Goal: Transaction & Acquisition: Purchase product/service

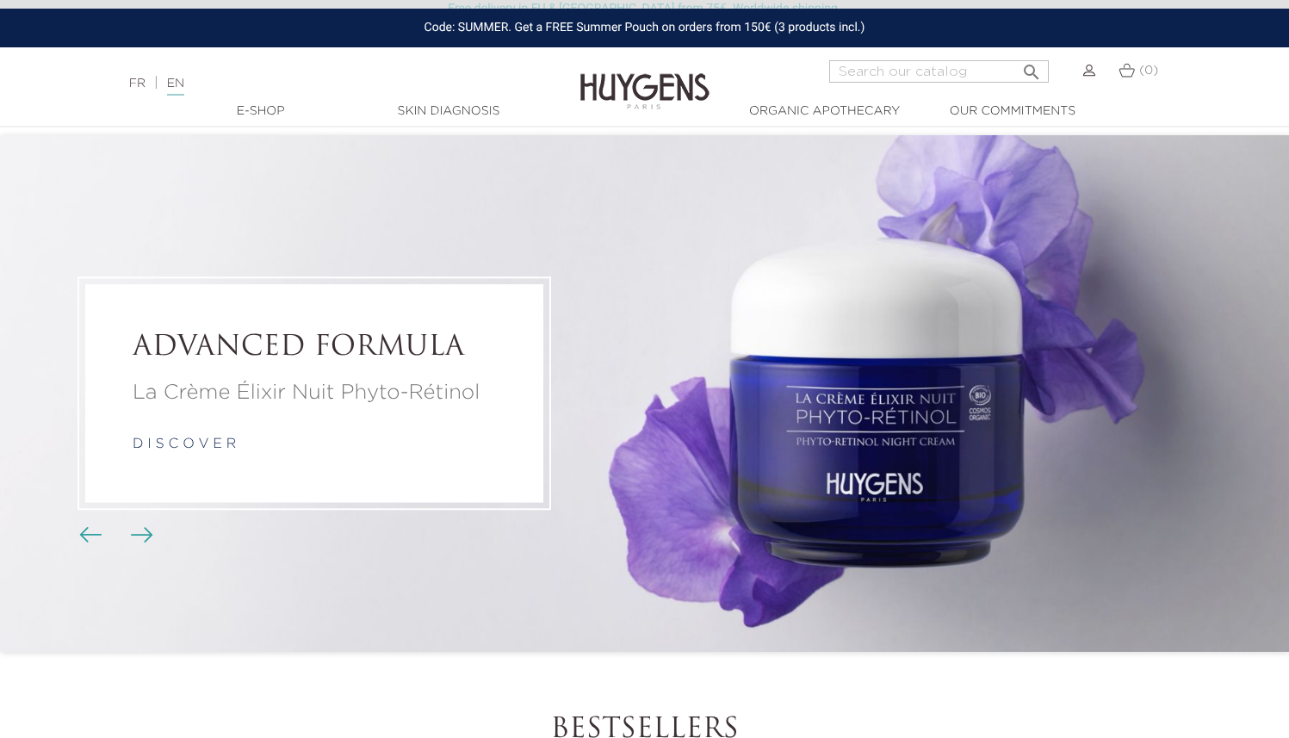
scroll to position [22, 0]
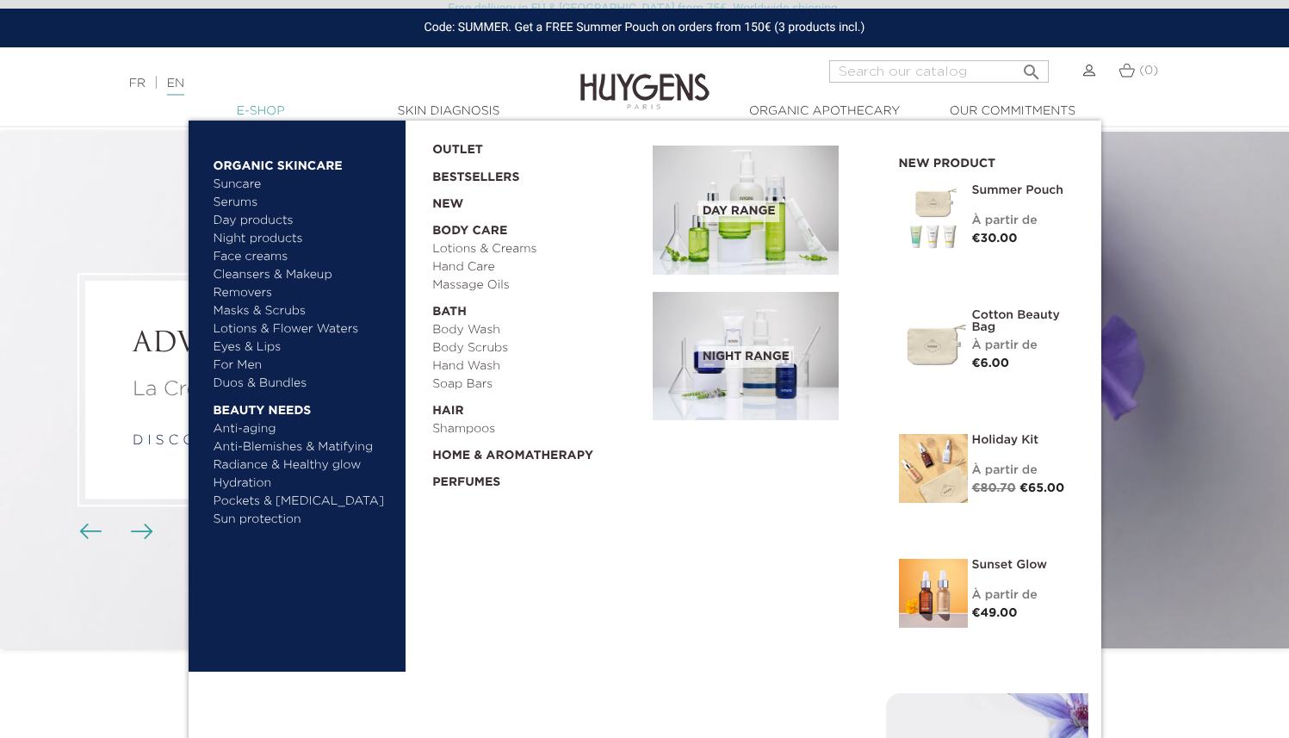
click at [273, 108] on link "  E-Shop" at bounding box center [261, 111] width 172 height 18
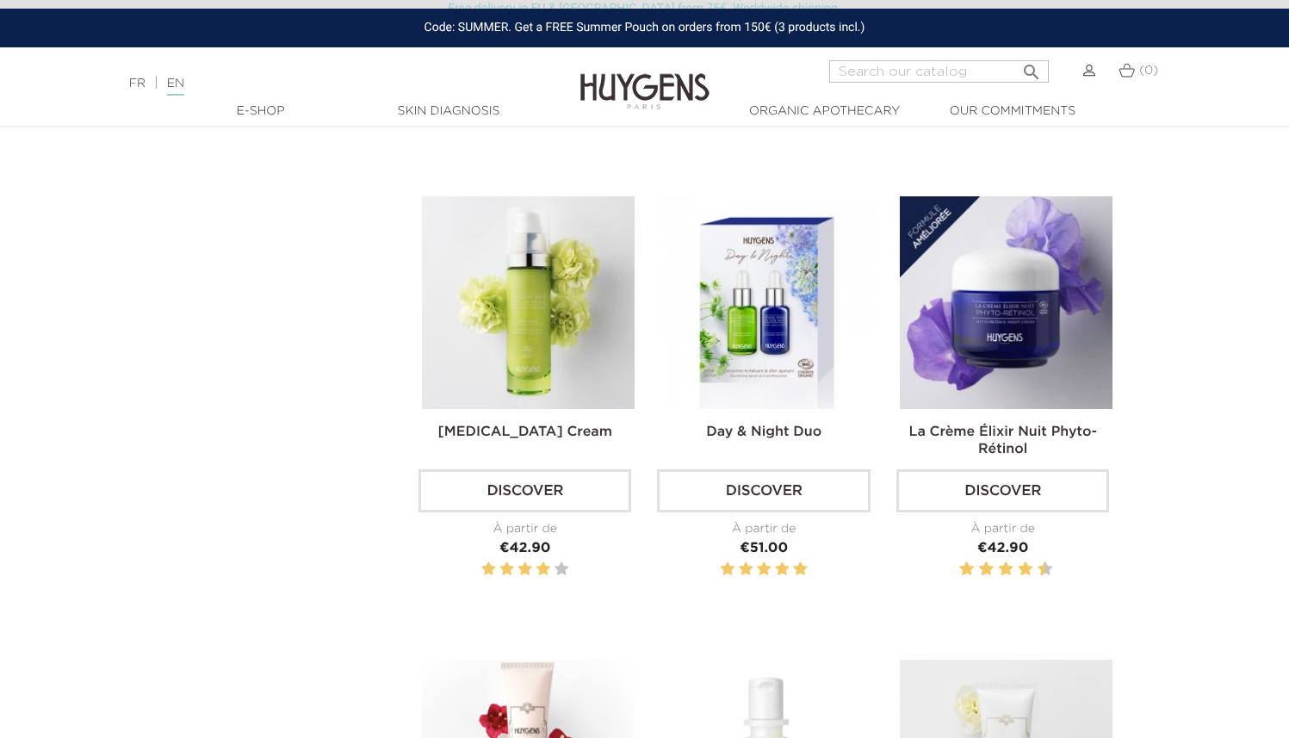
scroll to position [1163, 0]
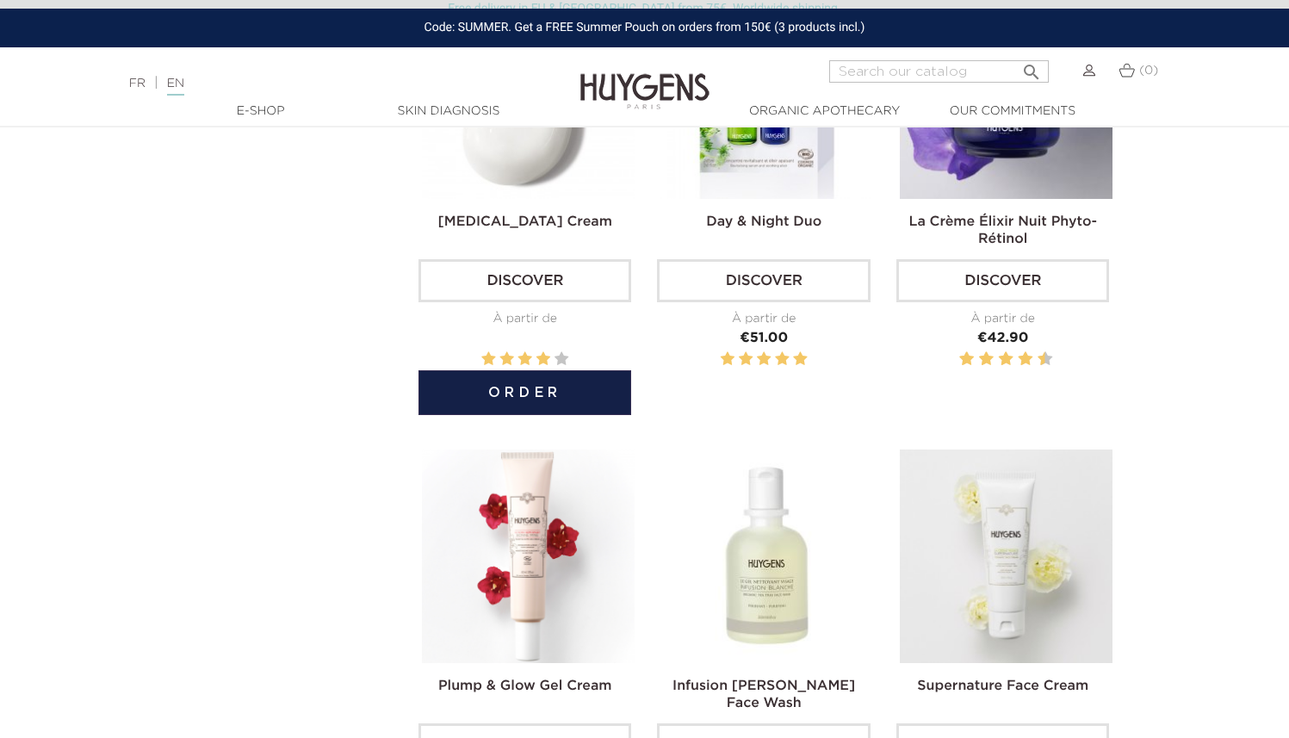
click at [522, 193] on img at bounding box center [528, 92] width 213 height 213
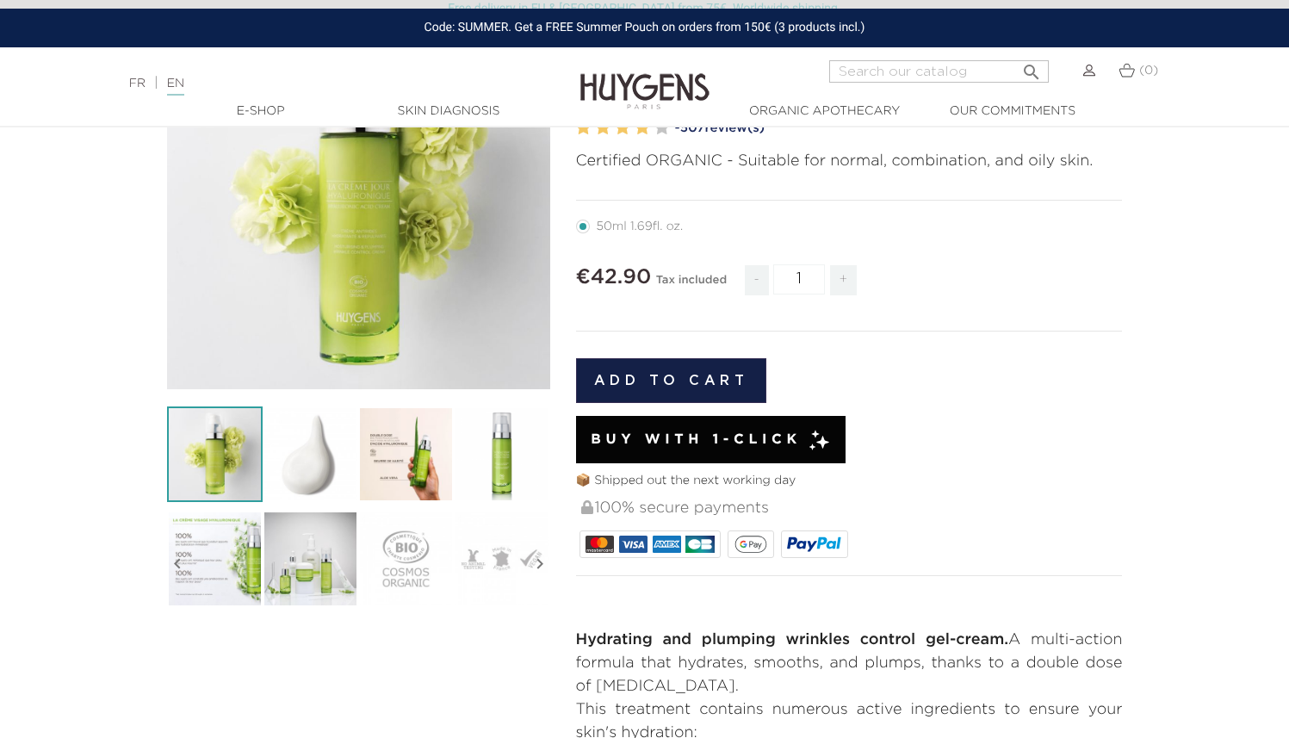
scroll to position [212, 0]
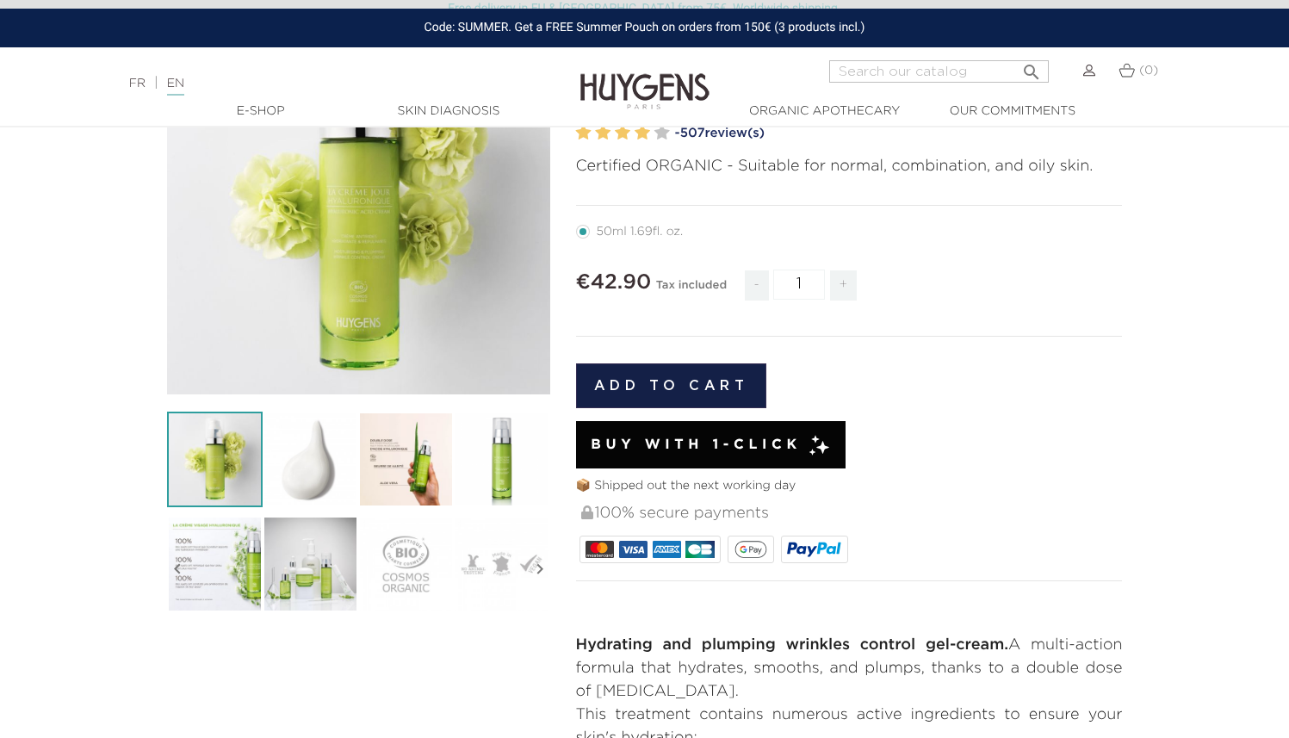
click at [841, 285] on span "+" at bounding box center [844, 285] width 28 height 30
type input "4"
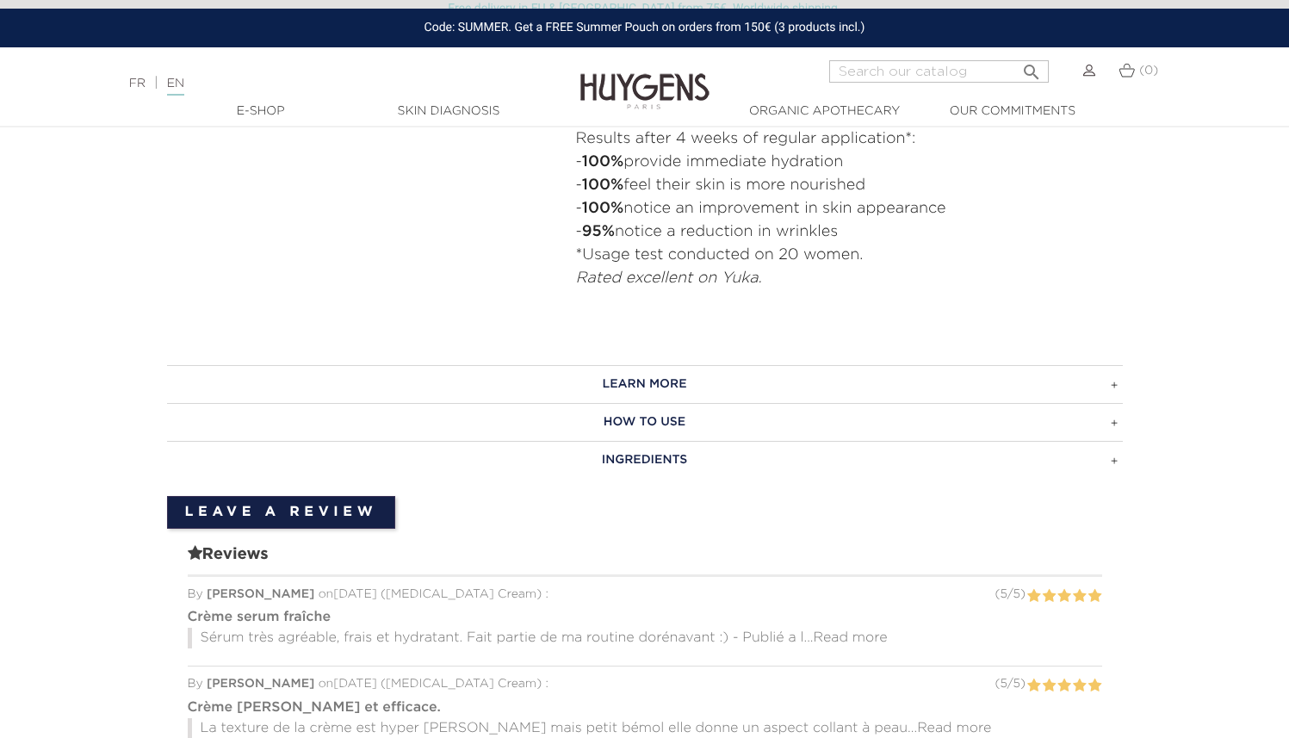
scroll to position [976, 0]
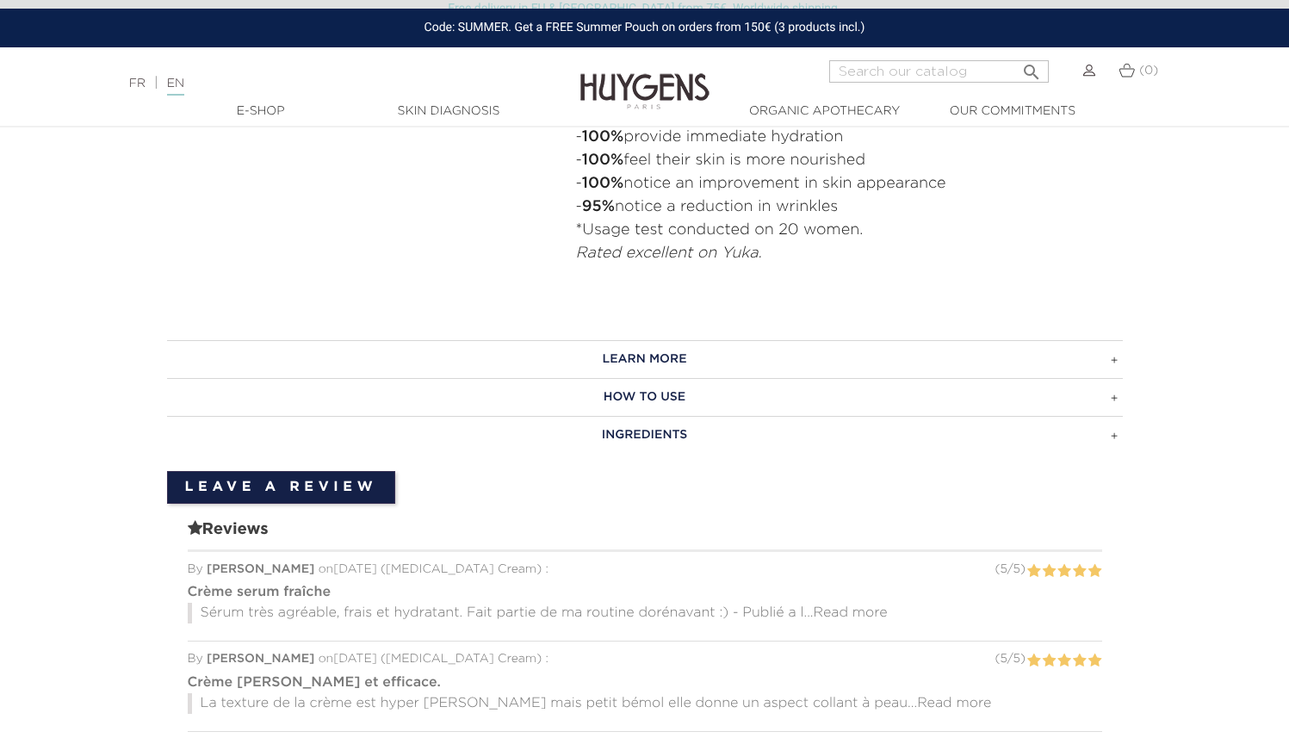
click at [844, 344] on h3 "LEARN MORE" at bounding box center [645, 359] width 956 height 38
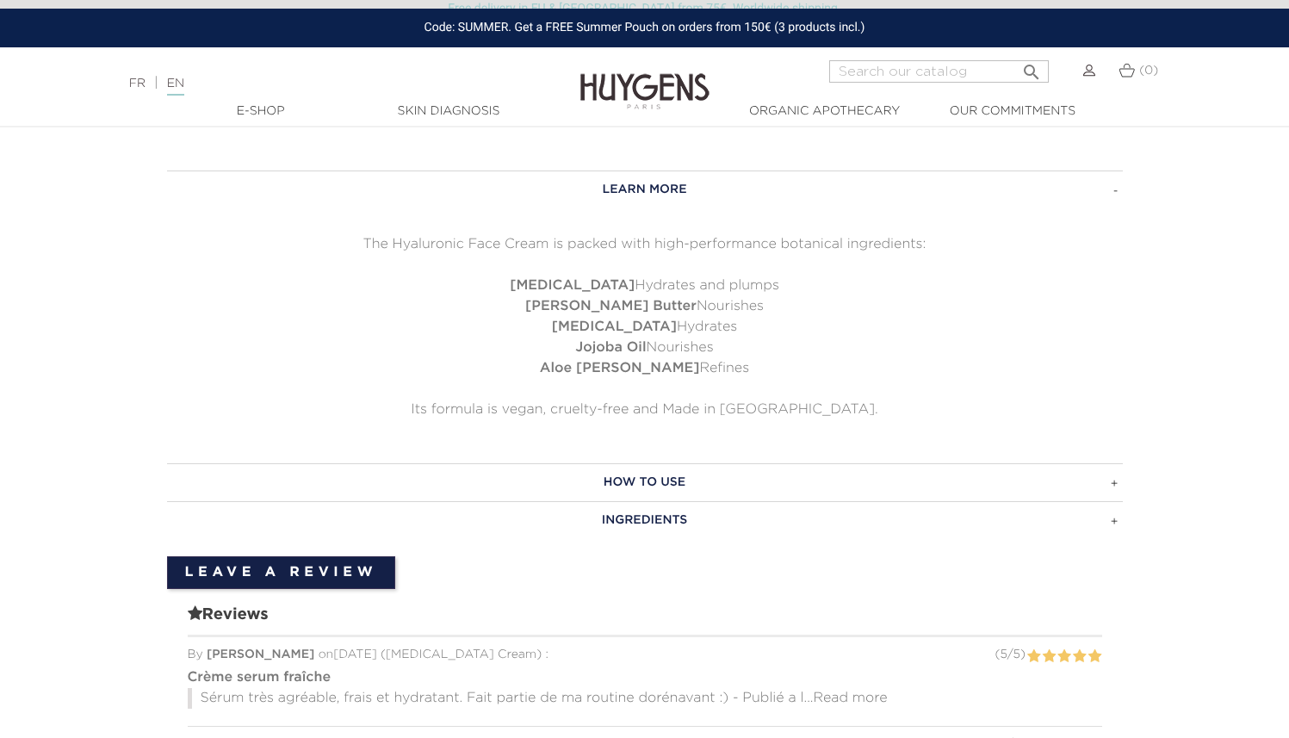
scroll to position [1215, 0]
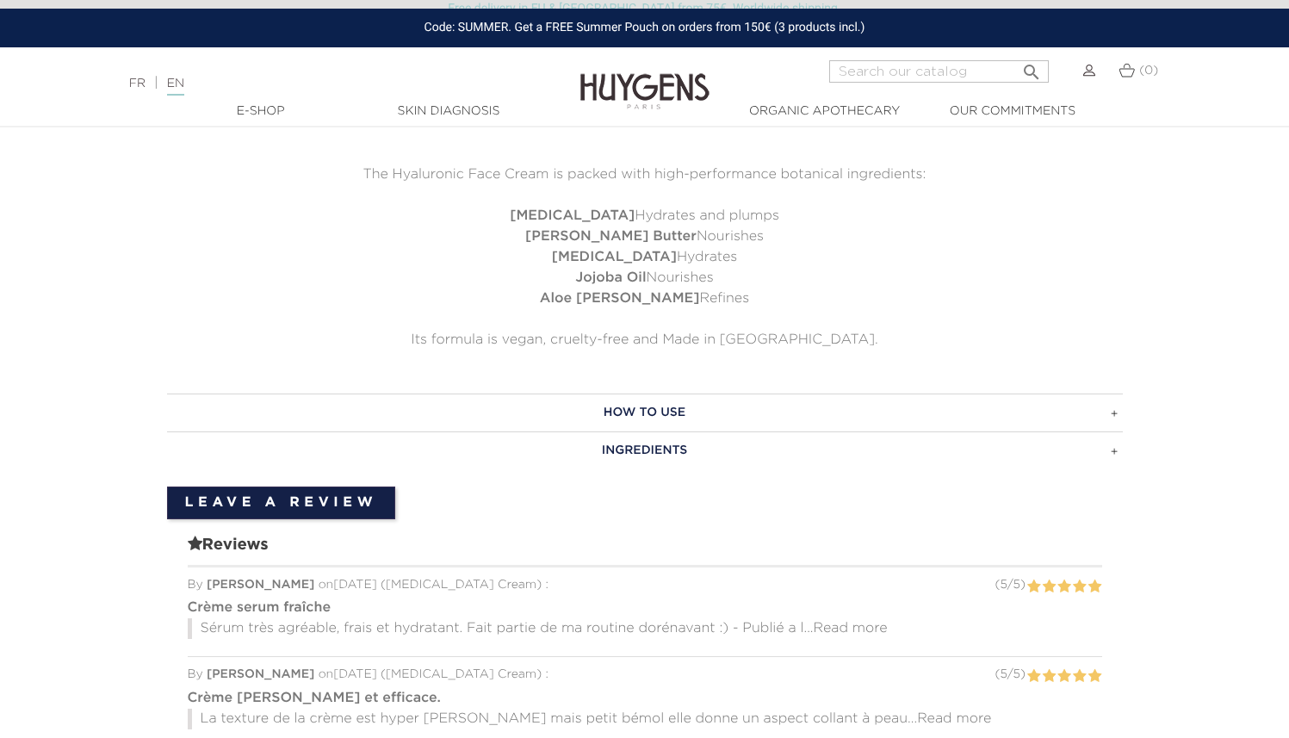
click at [781, 401] on h3 "HOW TO USE" at bounding box center [645, 413] width 956 height 38
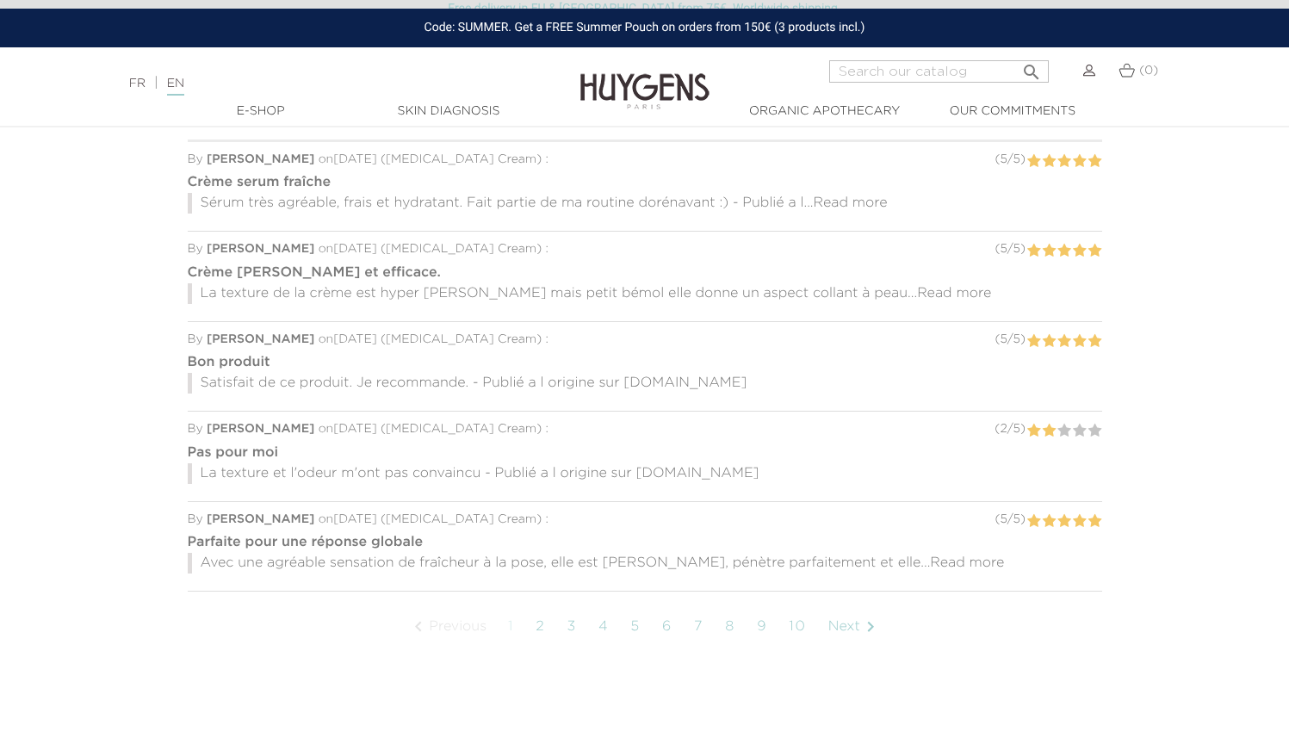
scroll to position [1510, 0]
